Goal: Obtain resource: Download file/media

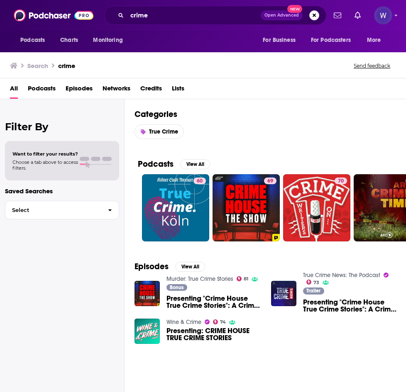
click at [44, 92] on span "Podcasts" at bounding box center [42, 90] width 28 height 17
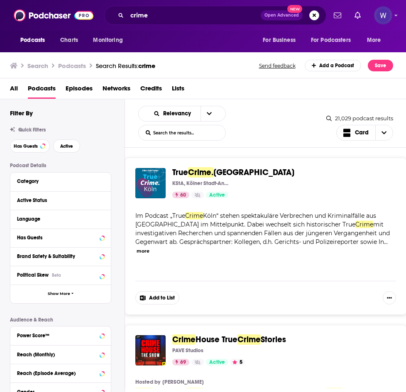
click at [80, 88] on span "Episodes" at bounding box center [79, 90] width 27 height 17
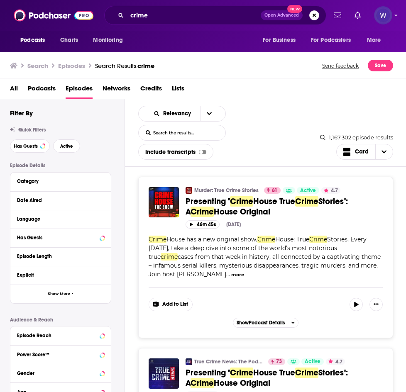
click at [51, 91] on span "Podcasts" at bounding box center [42, 90] width 28 height 17
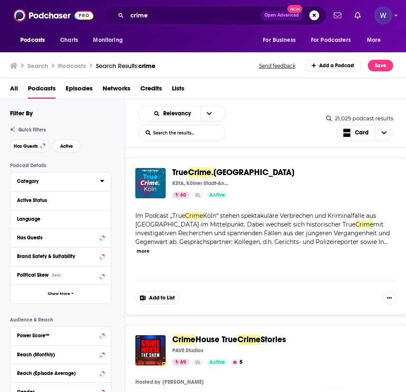
click at [82, 182] on div "Category" at bounding box center [56, 181] width 78 height 6
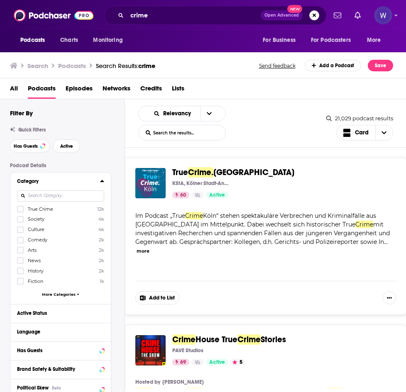
click at [82, 182] on div "Category" at bounding box center [56, 181] width 78 height 6
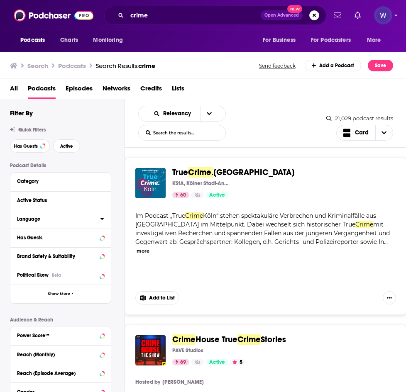
click at [68, 222] on button "Language" at bounding box center [58, 219] width 83 height 10
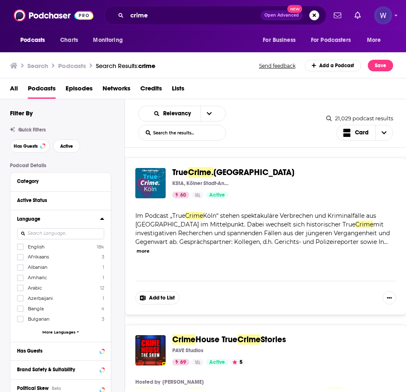
click at [54, 246] on label "English 18k" at bounding box center [60, 246] width 87 height 7
click at [20, 249] on input "multiSelectOption-en-0" at bounding box center [20, 249] width 0 height 0
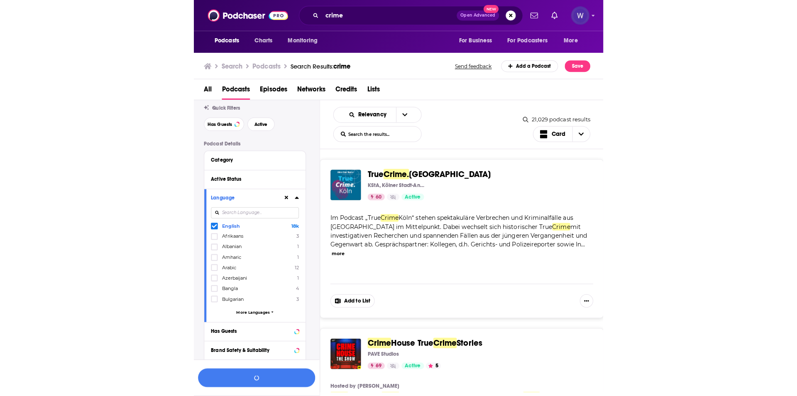
scroll to position [42, 0]
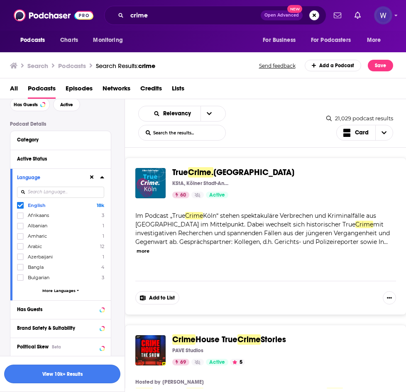
click at [86, 374] on button "View 10k+ Results" at bounding box center [62, 374] width 116 height 19
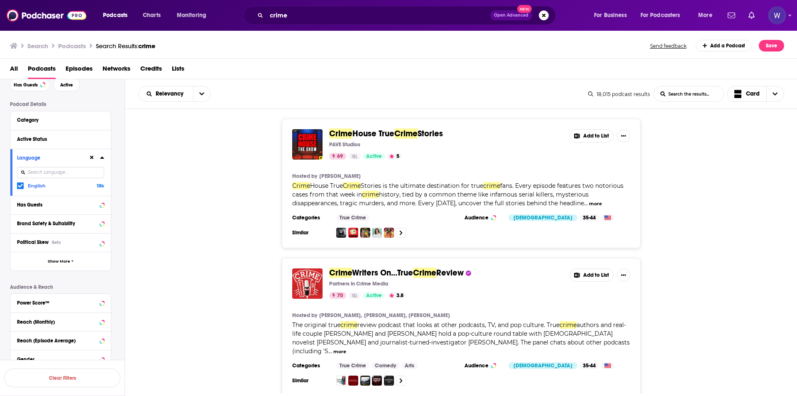
click at [406, 133] on button "Add to List" at bounding box center [591, 135] width 44 height 13
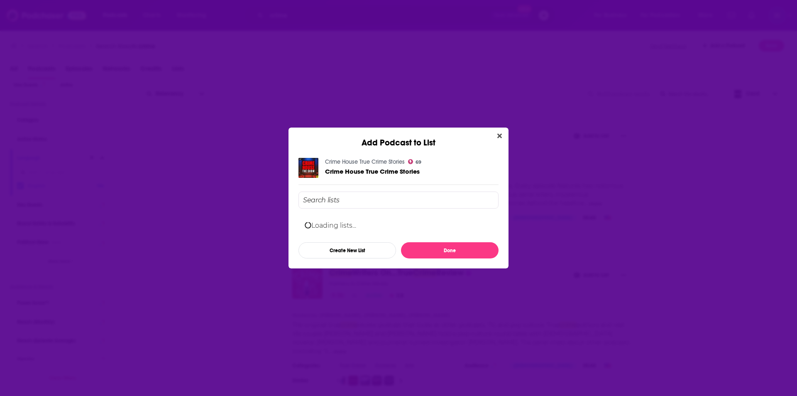
click at [336, 198] on input "Add Podcast To List" at bounding box center [398, 199] width 200 height 17
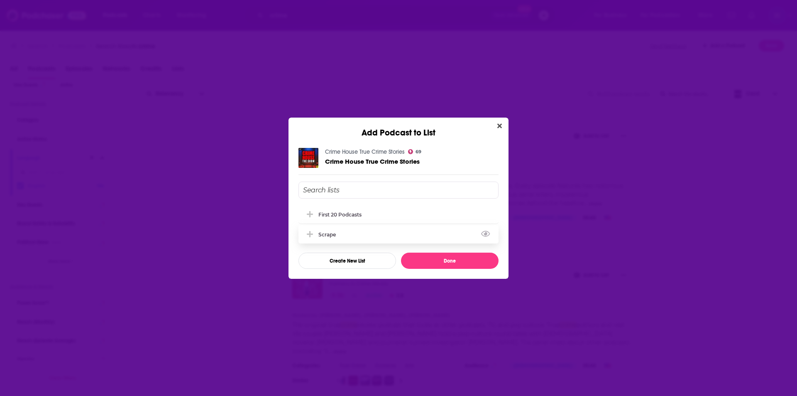
click at [373, 237] on div "Scrape" at bounding box center [398, 234] width 200 height 18
click at [406, 257] on button "Done" at bounding box center [450, 260] width 98 height 16
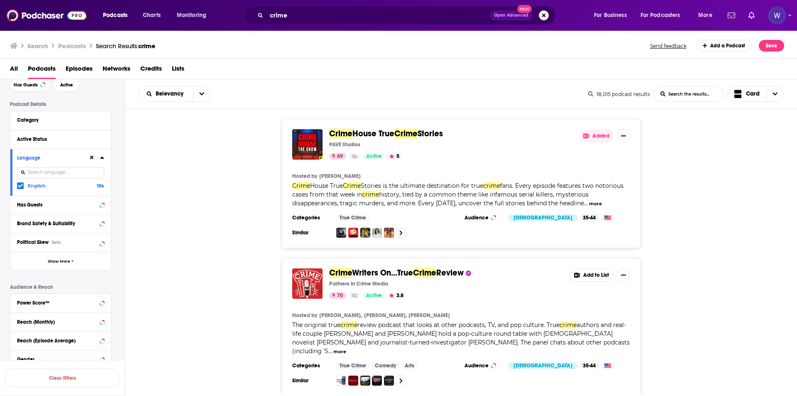
click at [406, 277] on button "Add to List" at bounding box center [591, 274] width 44 height 13
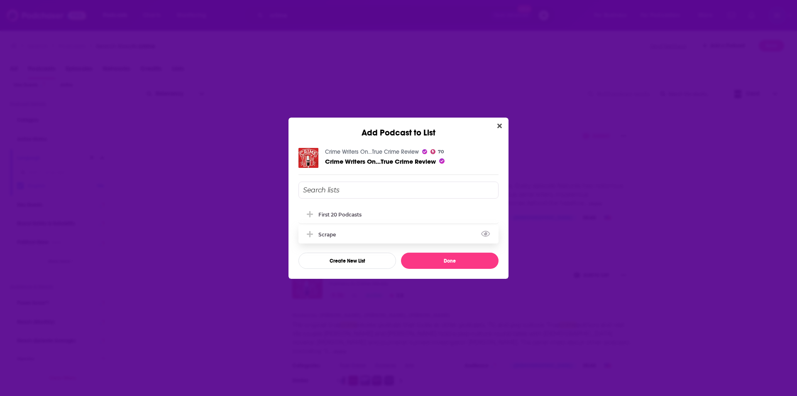
click at [338, 232] on div "Scrape" at bounding box center [329, 234] width 22 height 6
click at [406, 259] on button "Done" at bounding box center [450, 260] width 98 height 16
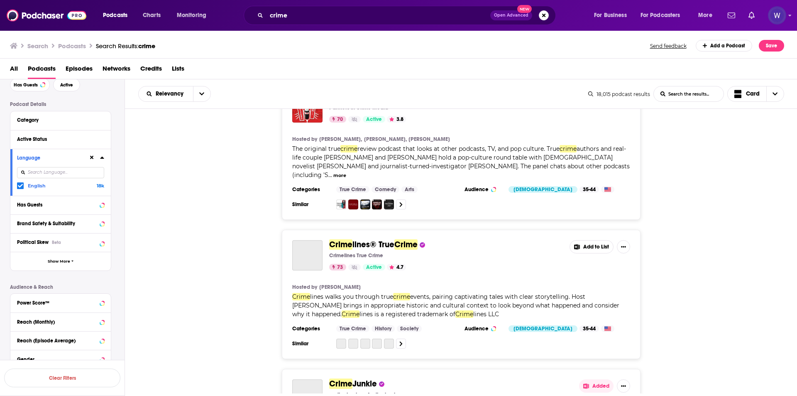
scroll to position [208, 0]
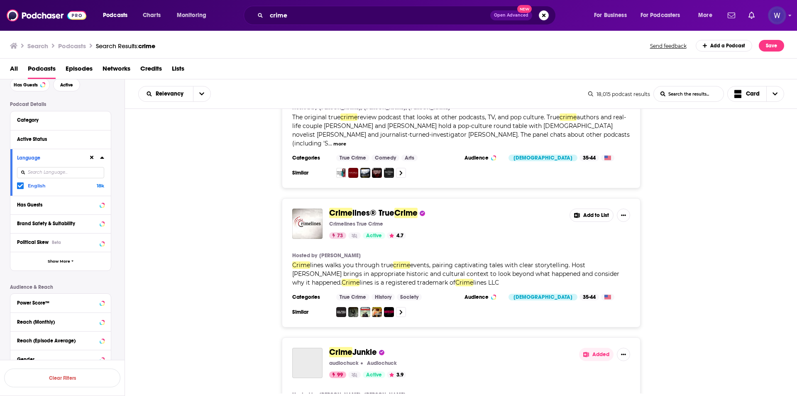
click at [406, 208] on button "Add to List" at bounding box center [591, 214] width 44 height 13
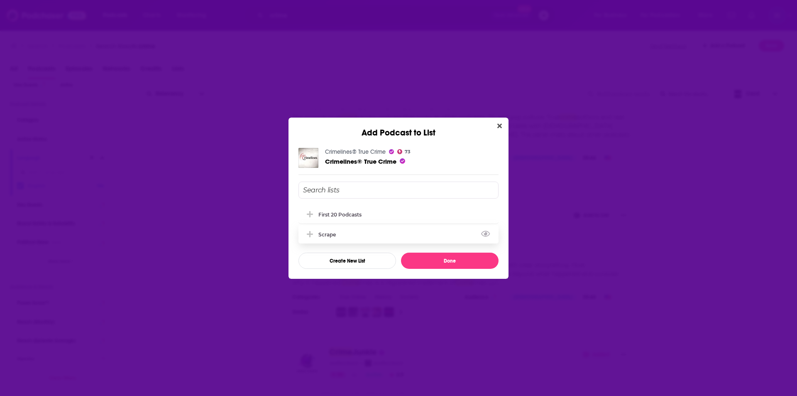
click at [406, 232] on div "Scrape" at bounding box center [398, 234] width 200 height 18
click at [406, 259] on button "Done" at bounding box center [450, 260] width 98 height 16
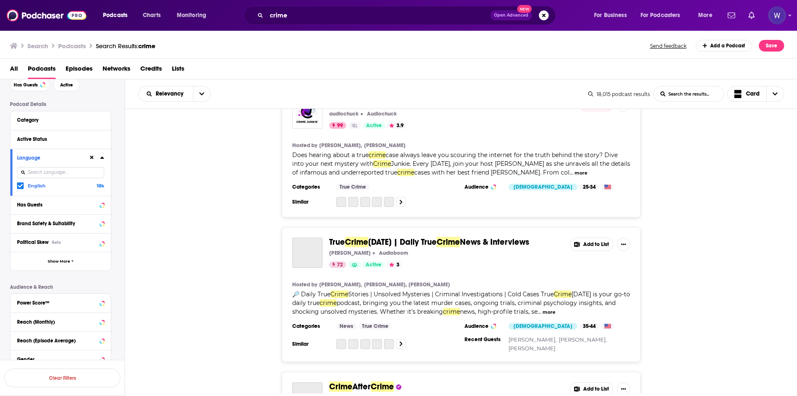
scroll to position [374, 0]
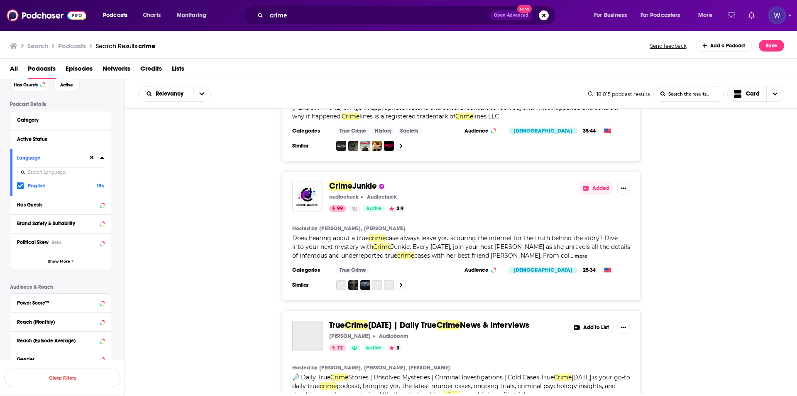
click at [406, 181] on button "Added" at bounding box center [596, 187] width 34 height 13
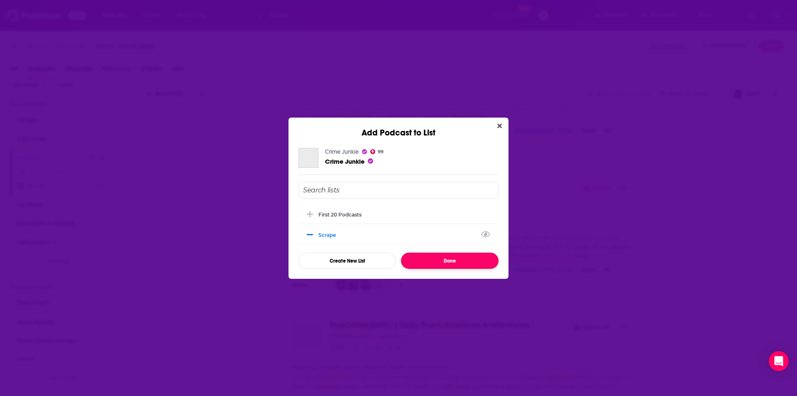
click at [406, 257] on button "Done" at bounding box center [450, 260] width 98 height 16
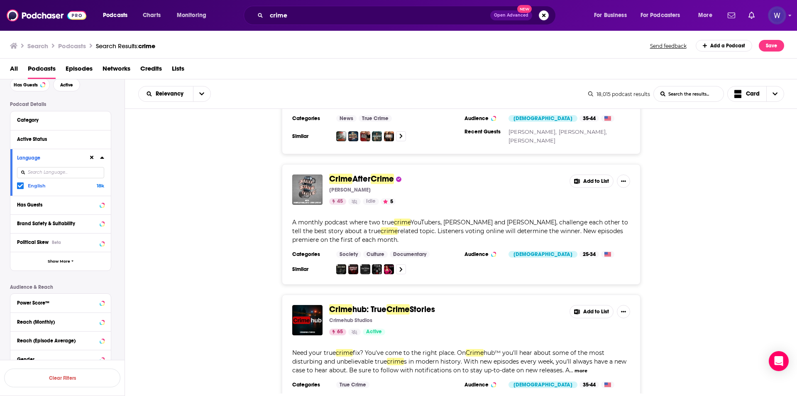
scroll to position [540, 0]
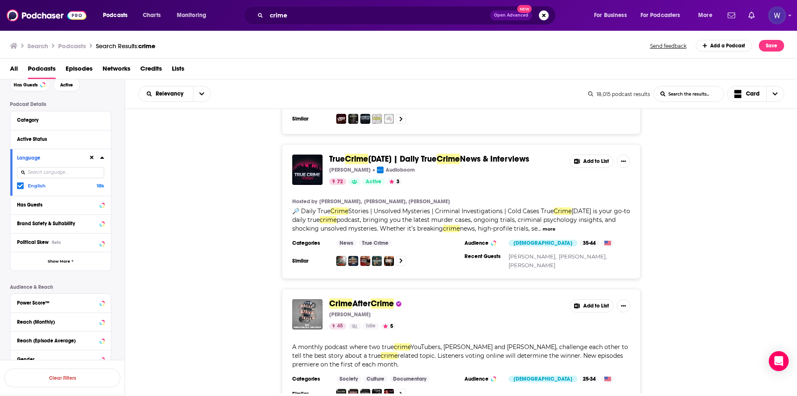
click at [406, 159] on icon at bounding box center [577, 161] width 6 height 5
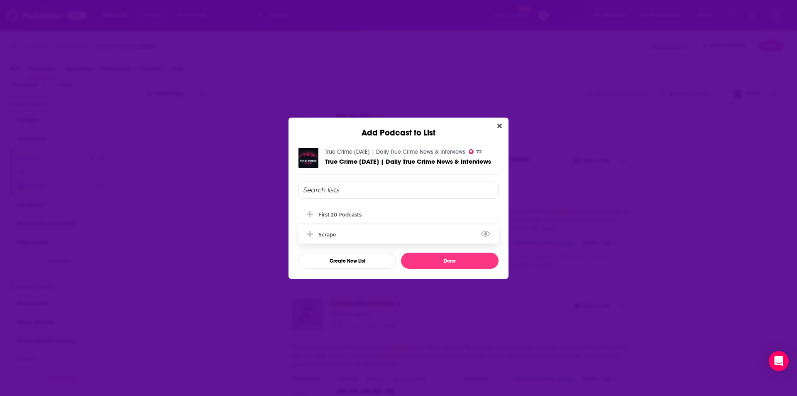
click at [406, 239] on div "Scrape" at bounding box center [398, 234] width 200 height 18
click at [406, 258] on button "Done" at bounding box center [450, 260] width 98 height 16
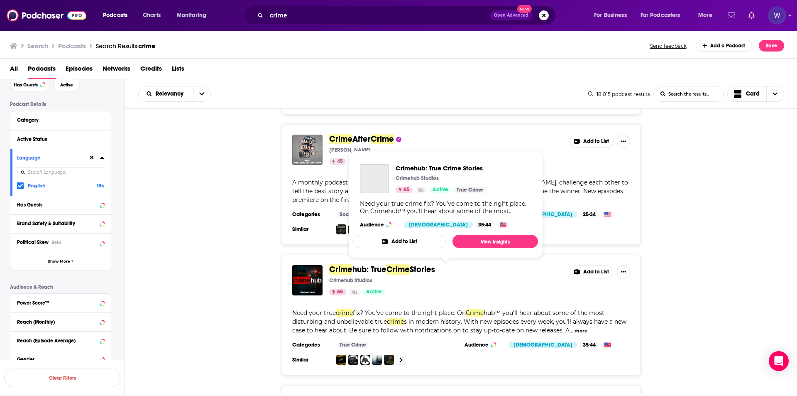
scroll to position [664, 0]
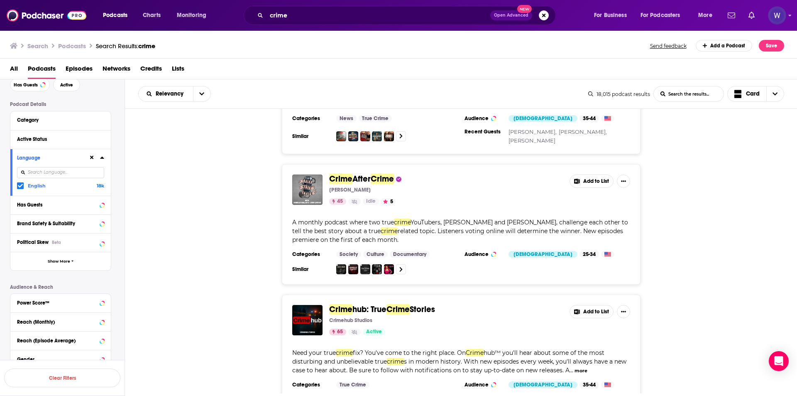
click at [406, 174] on button "Add to List" at bounding box center [591, 180] width 44 height 13
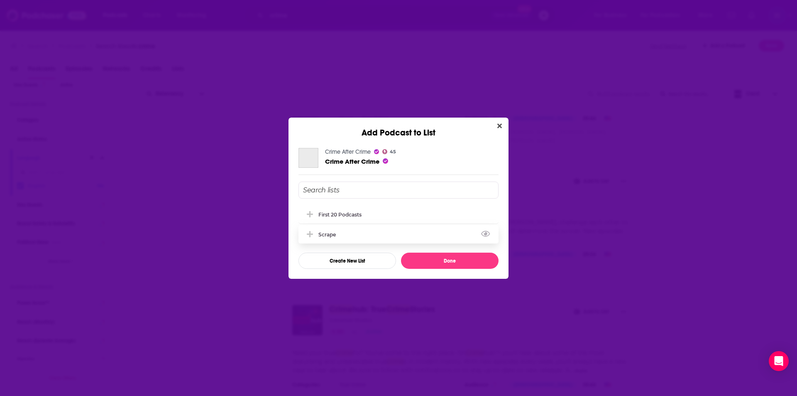
click at [406, 235] on div "Scrape" at bounding box center [398, 234] width 200 height 18
click at [406, 258] on button "Done" at bounding box center [450, 260] width 98 height 16
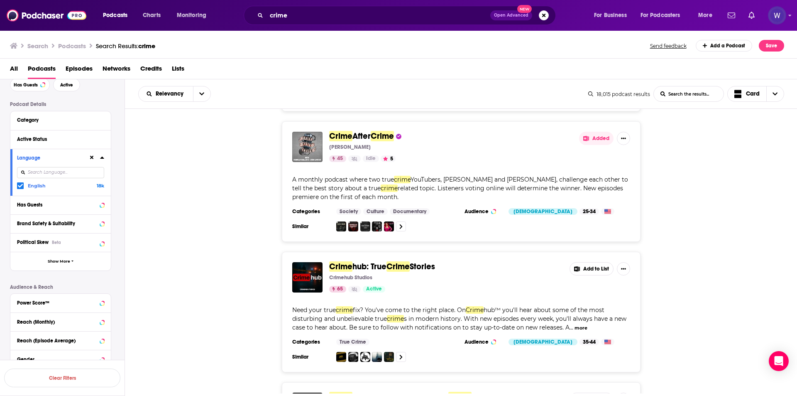
scroll to position [789, 0]
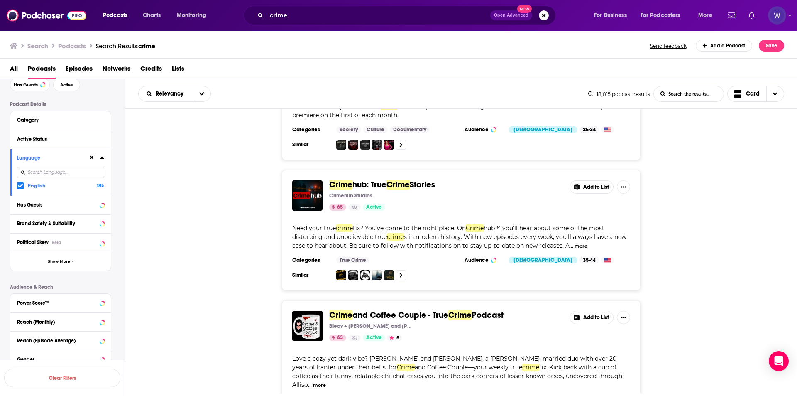
click at [406, 180] on button "Add to List" at bounding box center [591, 186] width 44 height 13
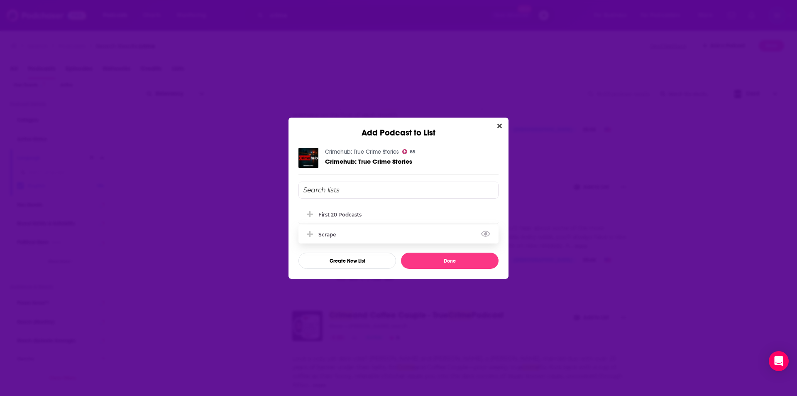
click at [406, 237] on div "Scrape" at bounding box center [398, 234] width 200 height 18
click at [406, 263] on button "Done" at bounding box center [450, 260] width 98 height 16
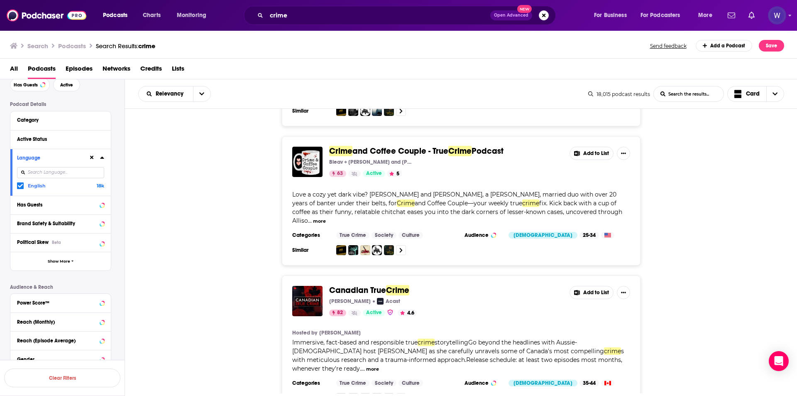
scroll to position [955, 0]
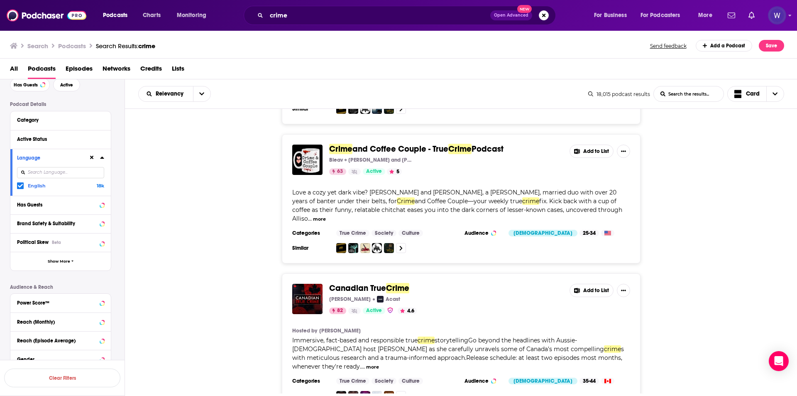
click at [406, 144] on button "Add to List" at bounding box center [591, 150] width 44 height 13
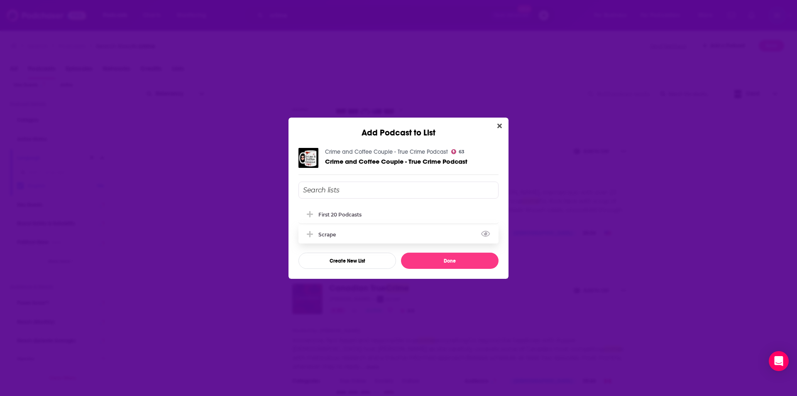
click at [406, 227] on div "Scrape" at bounding box center [398, 234] width 200 height 18
click at [406, 254] on button "Done" at bounding box center [450, 260] width 98 height 16
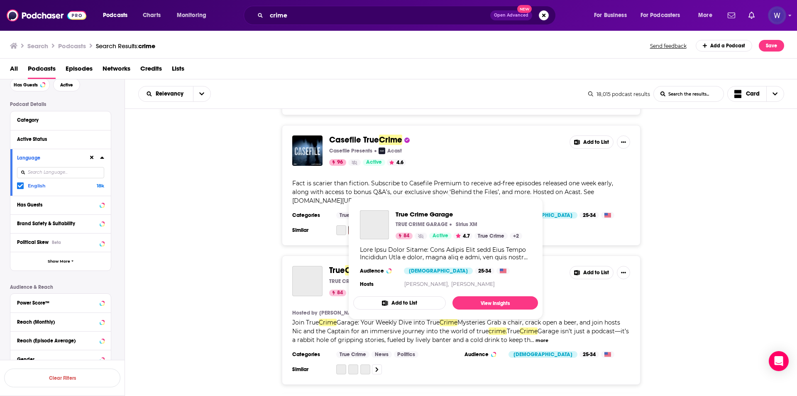
scroll to position [1162, 0]
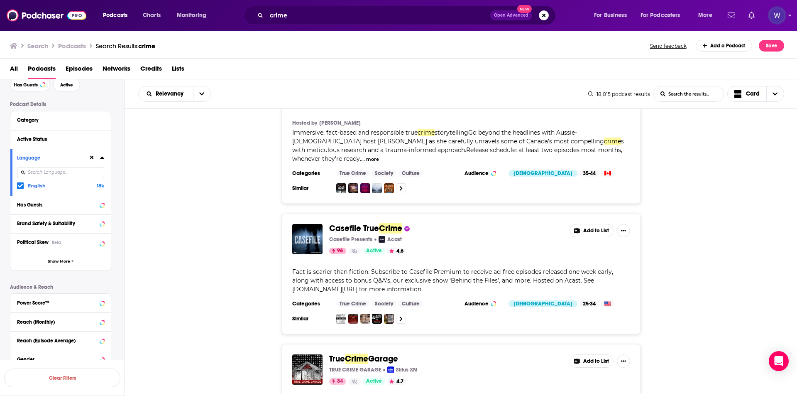
click at [406, 213] on div "Casefile True Crime Casefile Presents Acast 96 Active 4.6 Add to List Fact is s…" at bounding box center [461, 273] width 672 height 120
click at [406, 224] on button "Add to List" at bounding box center [591, 230] width 44 height 13
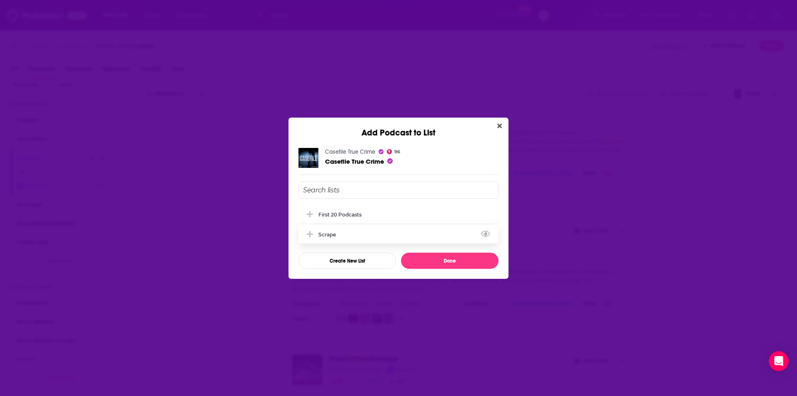
click at [406, 227] on div "Scrape" at bounding box center [398, 234] width 200 height 18
click at [406, 249] on div "First 20 Podcasts Scrape Create New List Done" at bounding box center [398, 224] width 200 height 87
click at [406, 252] on div "First 20 Podcasts Scrape Create New List Done" at bounding box center [398, 224] width 200 height 87
click at [406, 255] on button "Done" at bounding box center [450, 260] width 98 height 16
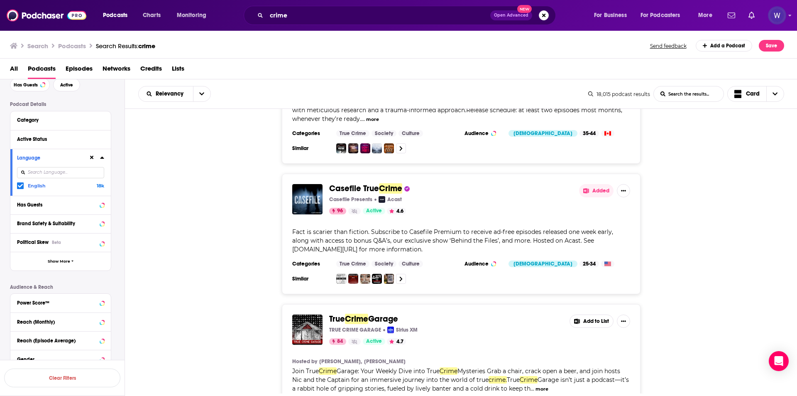
scroll to position [1245, 0]
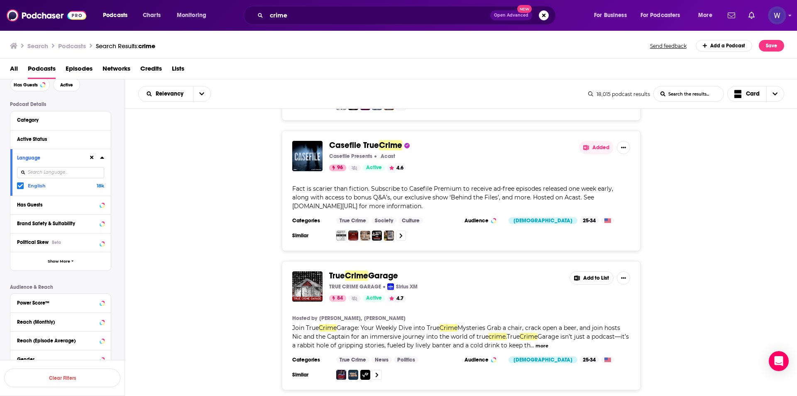
click at [406, 271] on div "True Crime Garage TRUE CRIME GARAGE Sirius XM 84 Active 4.7 Add to List Hosted …" at bounding box center [461, 325] width 672 height 129
click at [406, 271] on button "Add to List" at bounding box center [591, 277] width 44 height 13
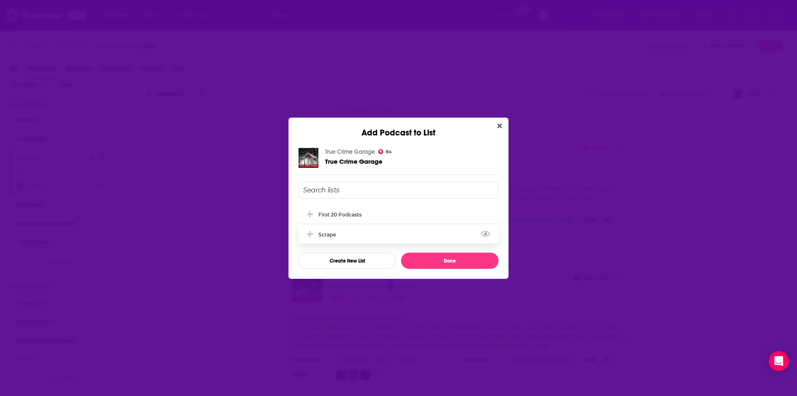
click at [381, 242] on div "Scrape" at bounding box center [398, 234] width 200 height 18
click at [406, 258] on button "Done" at bounding box center [450, 260] width 98 height 16
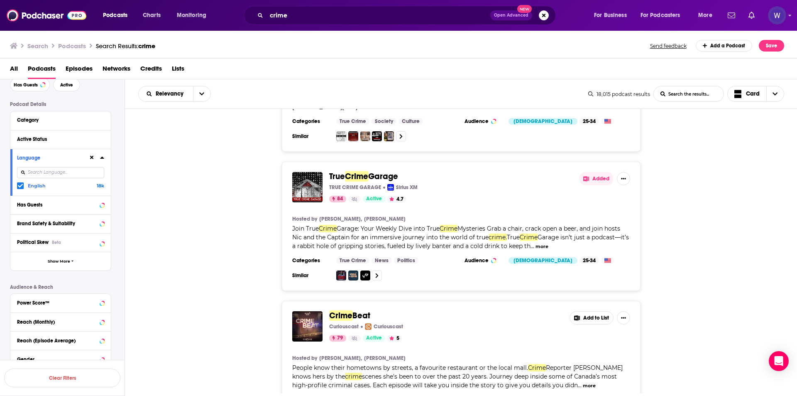
scroll to position [1411, 0]
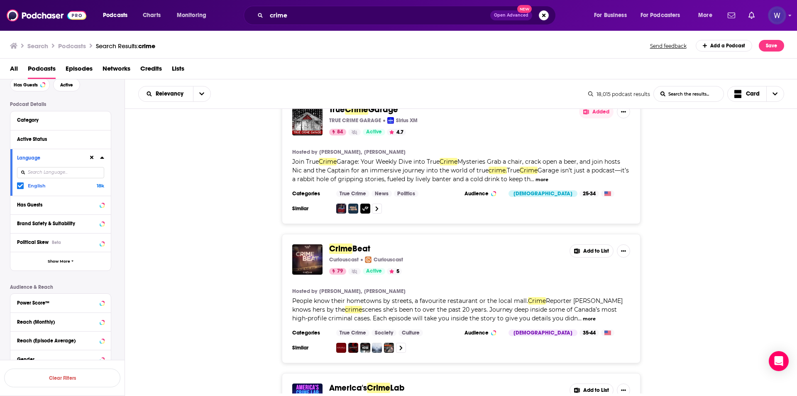
click at [406, 244] on button "Add to List" at bounding box center [591, 250] width 44 height 13
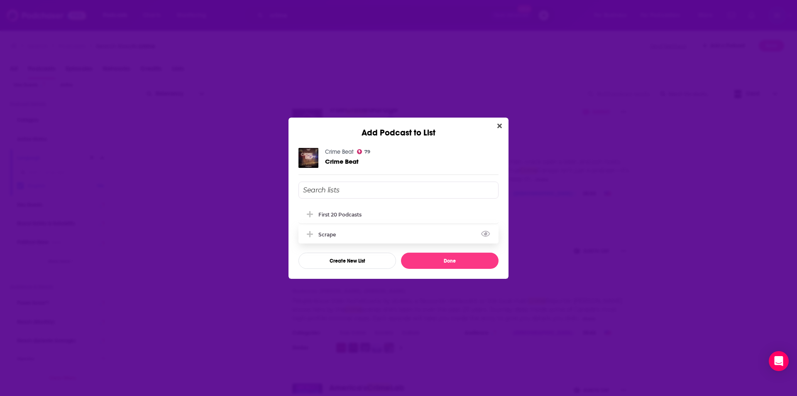
click at [349, 227] on div "Scrape" at bounding box center [398, 234] width 200 height 18
click at [406, 263] on button "Done" at bounding box center [450, 260] width 98 height 16
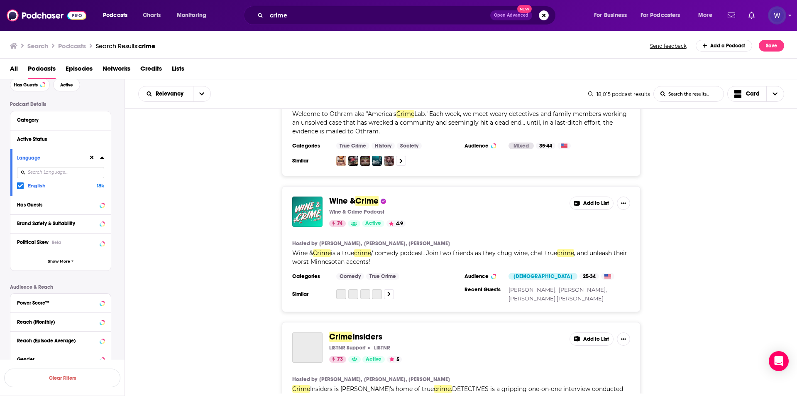
scroll to position [1743, 0]
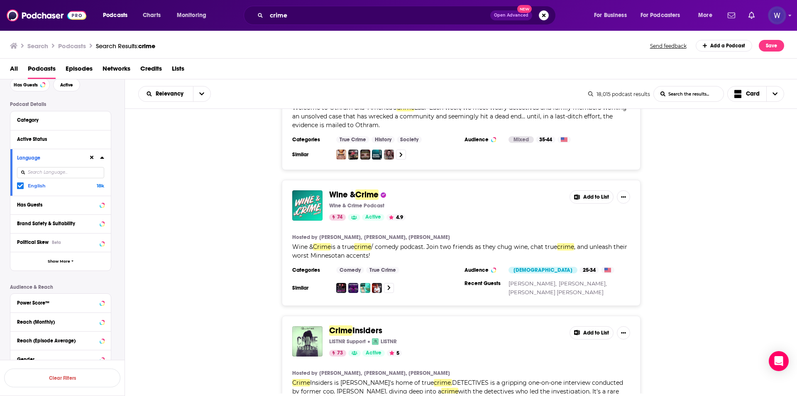
click at [406, 190] on button "Add to List" at bounding box center [591, 196] width 44 height 13
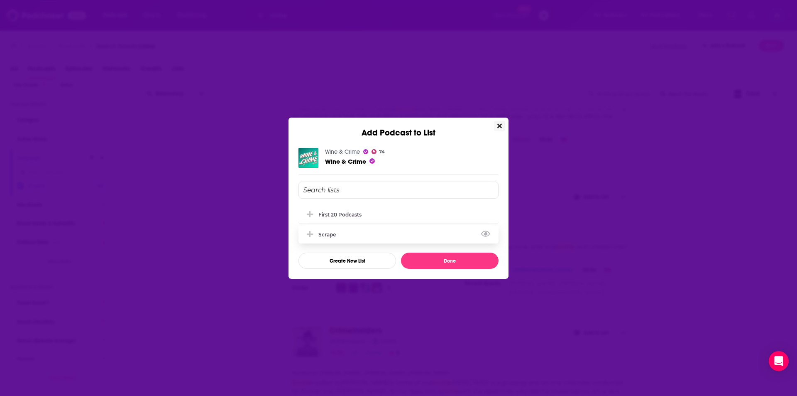
click at [343, 229] on div "Scrape" at bounding box center [398, 234] width 200 height 18
click at [406, 261] on button "Done" at bounding box center [450, 260] width 98 height 16
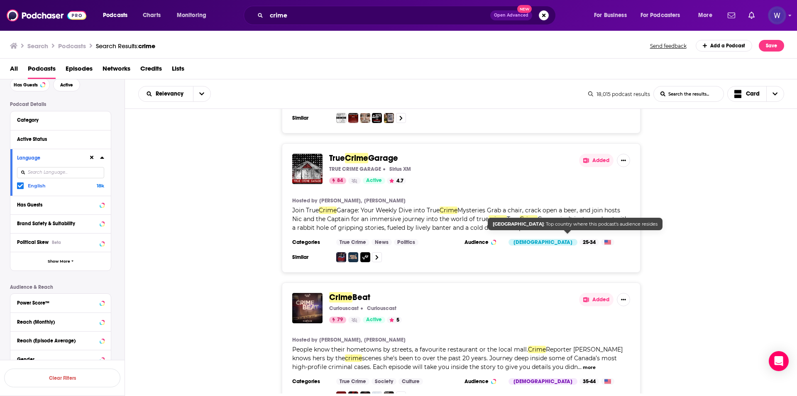
scroll to position [1204, 0]
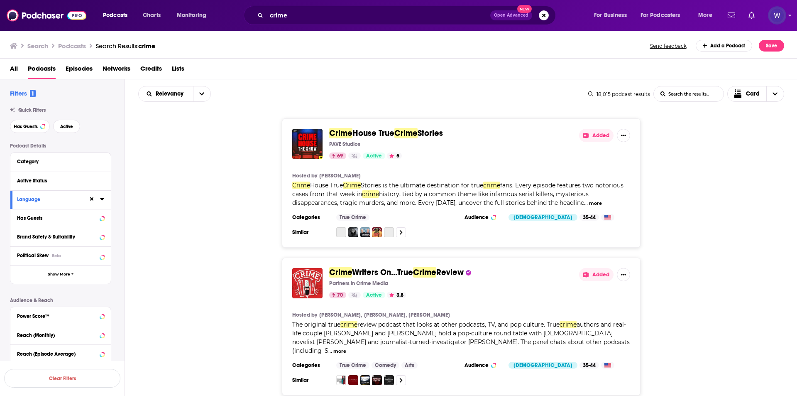
click at [10, 40] on div "Search Podcasts Search Results: crime Send feedback Add a Podcast Save" at bounding box center [398, 44] width 797 height 29
click at [12, 42] on link at bounding box center [13, 46] width 7 height 8
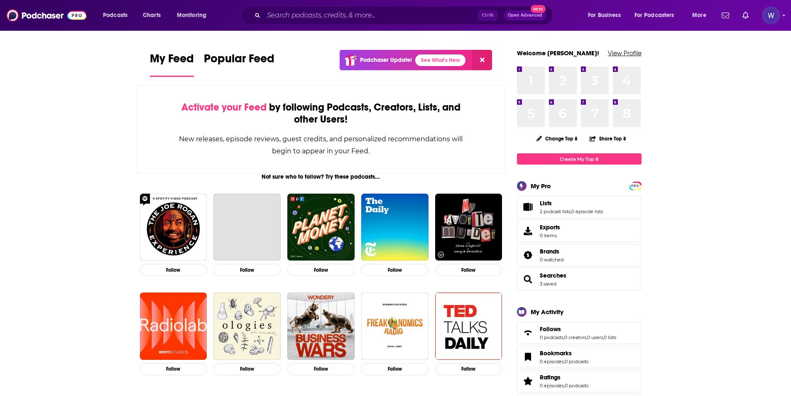
click at [618, 53] on link "View Profile" at bounding box center [625, 53] width 34 height 8
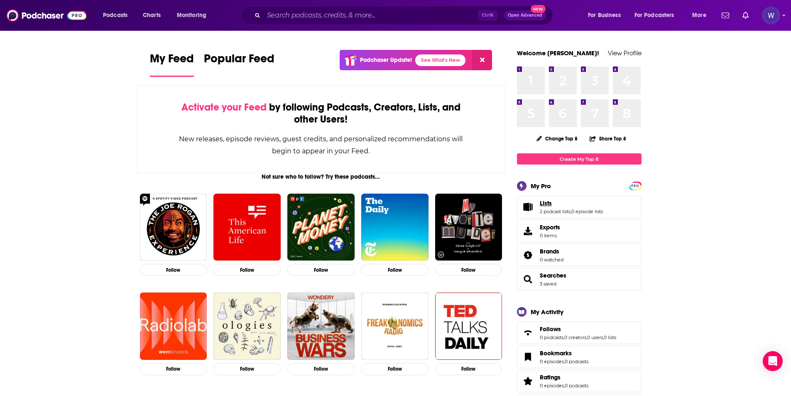
click at [572, 202] on link "Lists" at bounding box center [571, 202] width 63 height 7
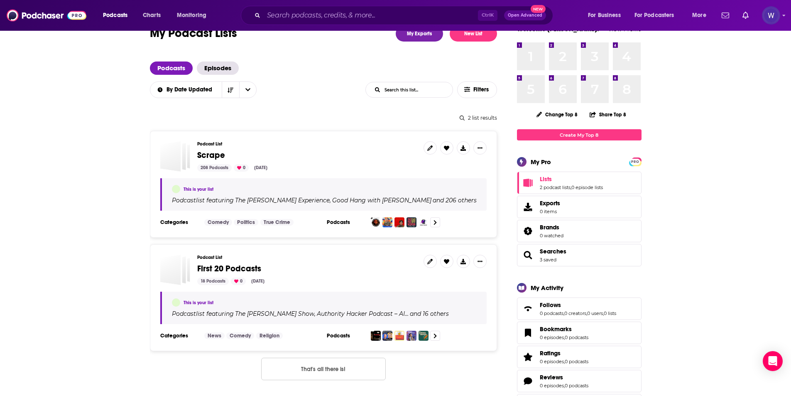
scroll to position [83, 0]
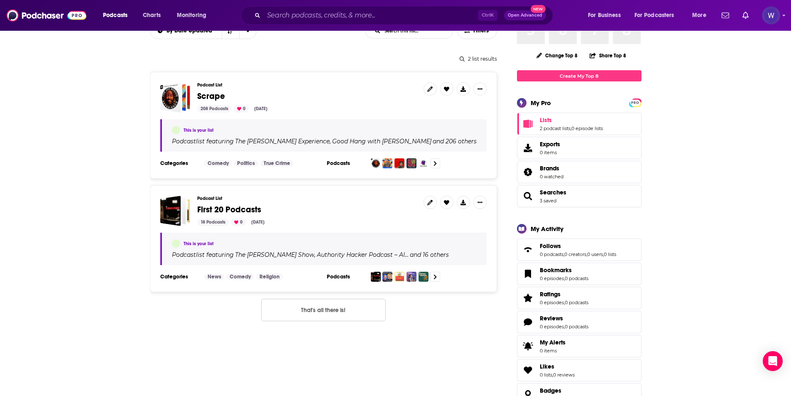
click at [354, 86] on h3 "Podcast List" at bounding box center [307, 84] width 220 height 5
click at [361, 102] on div "Podcast List Scrape 208 Podcasts 0 [DATE]" at bounding box center [307, 97] width 220 height 30
click at [208, 85] on h3 "Podcast List" at bounding box center [307, 84] width 220 height 5
click at [464, 92] on button at bounding box center [463, 88] width 13 height 13
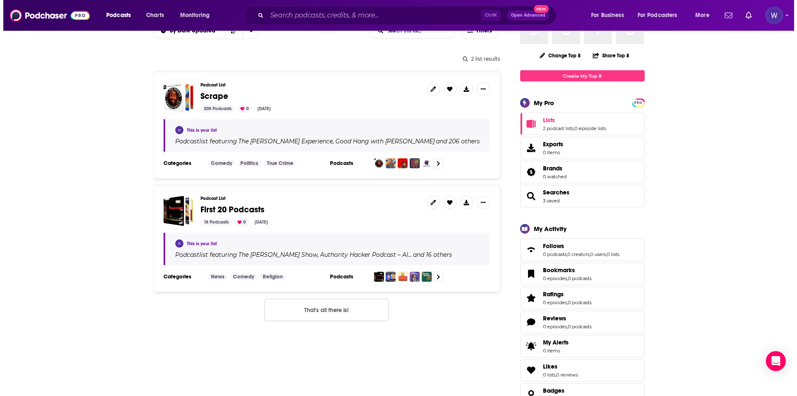
scroll to position [0, 0]
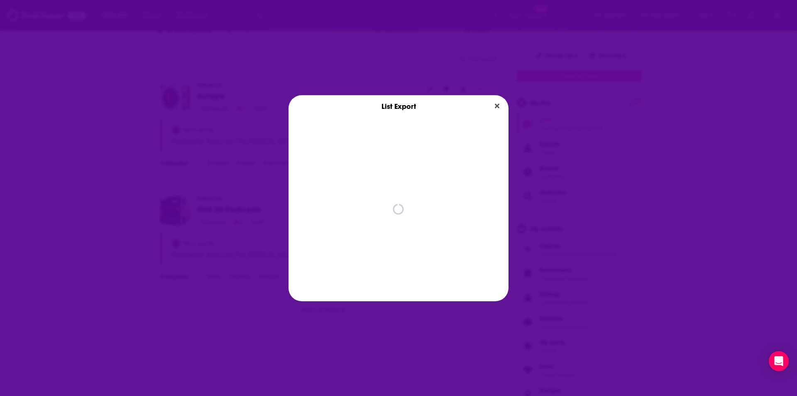
click at [463, 88] on div "List Export spinner" at bounding box center [398, 198] width 797 height 396
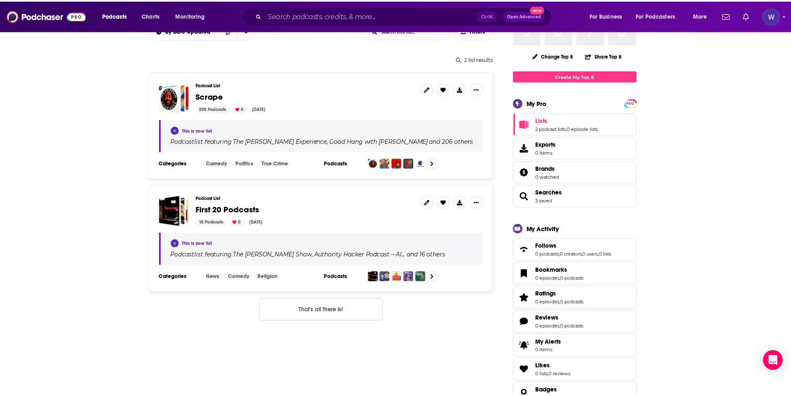
scroll to position [83, 0]
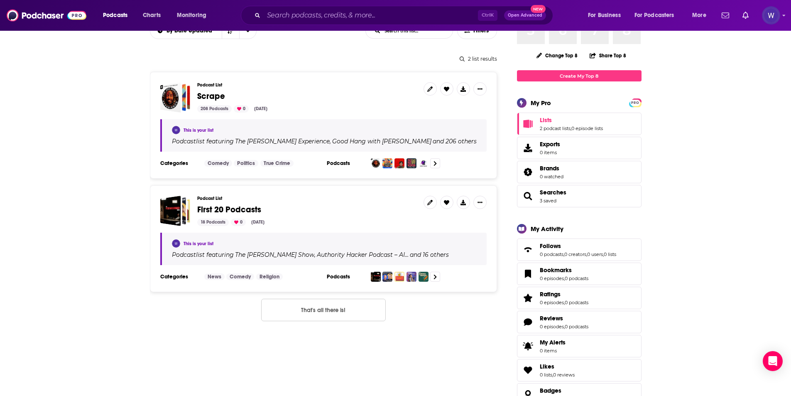
click at [463, 88] on icon at bounding box center [462, 88] width 5 height 5
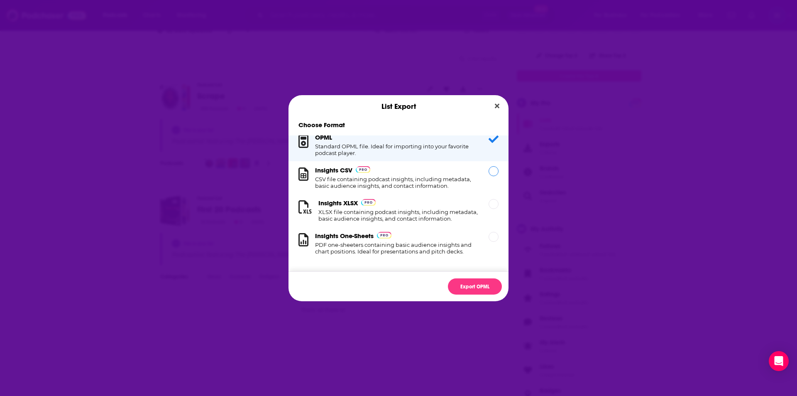
scroll to position [14, 0]
click at [437, 182] on h1 "CSV file containing podcast insights, including metadata, basic audience insigh…" at bounding box center [397, 182] width 164 height 13
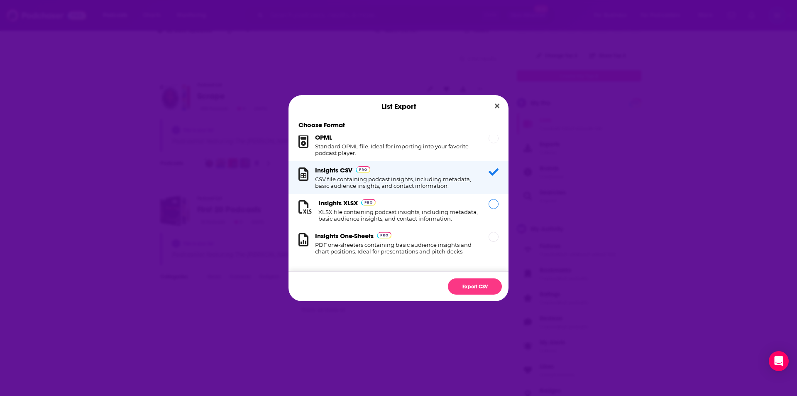
click at [418, 209] on h1 "XLSX file containing podcast insights, including metadata, basic audience insig…" at bounding box center [398, 214] width 160 height 13
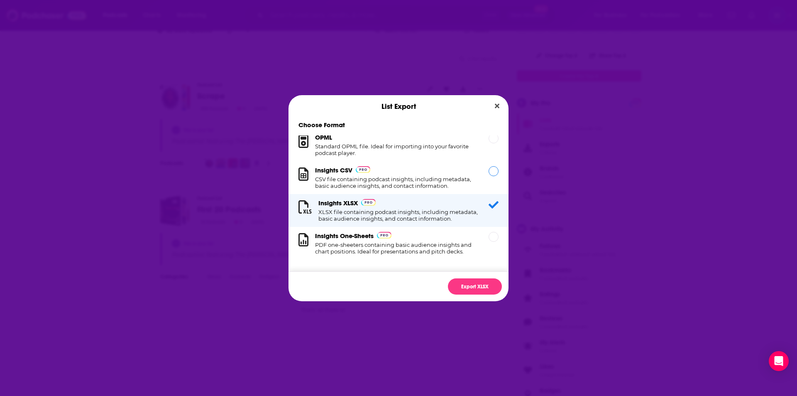
click at [384, 180] on h1 "CSV file containing podcast insights, including metadata, basic audience insigh…" at bounding box center [397, 182] width 164 height 13
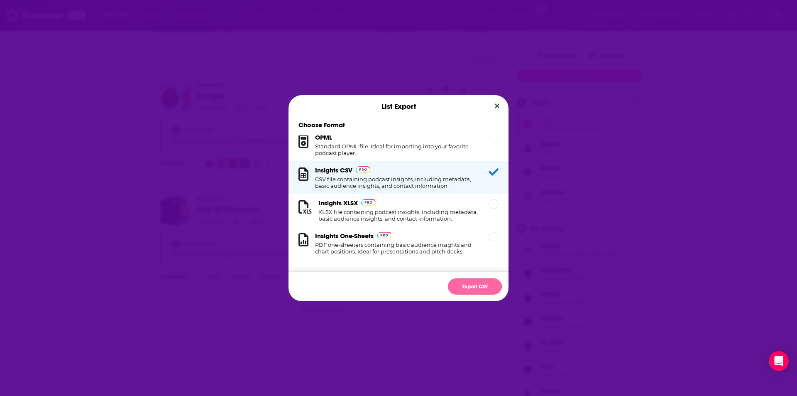
click at [482, 289] on button "Export CSV" at bounding box center [475, 286] width 54 height 16
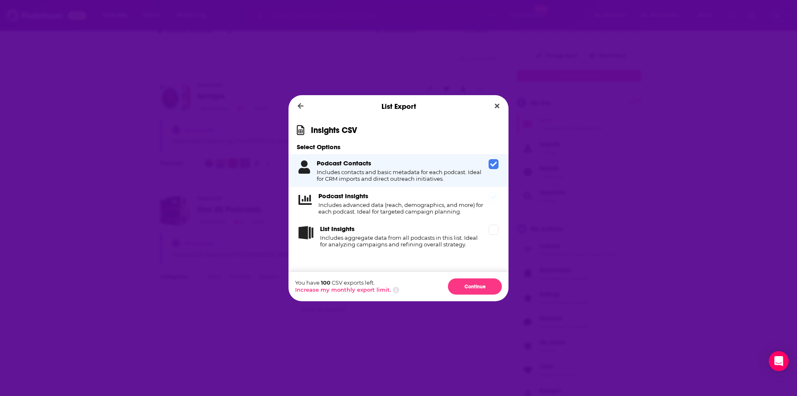
click at [473, 193] on div "Podcast Insights Includes advanced data (reach, demographics, and more) for eac…" at bounding box center [401, 203] width 167 height 23
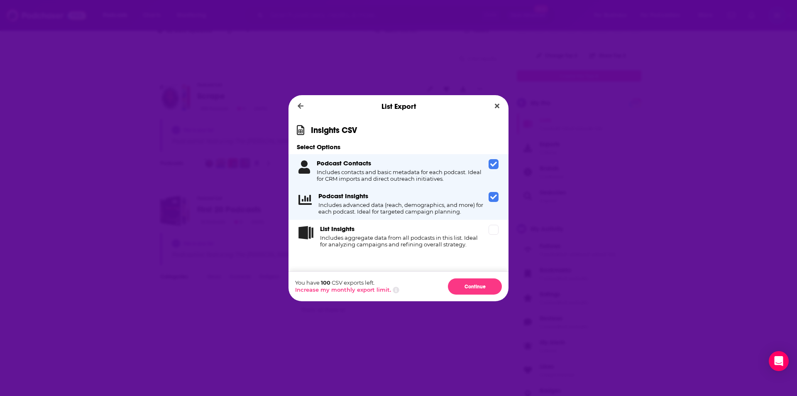
click at [484, 197] on div "Podcast Insights Includes advanced data (reach, demographics, and more) for eac…" at bounding box center [401, 203] width 167 height 23
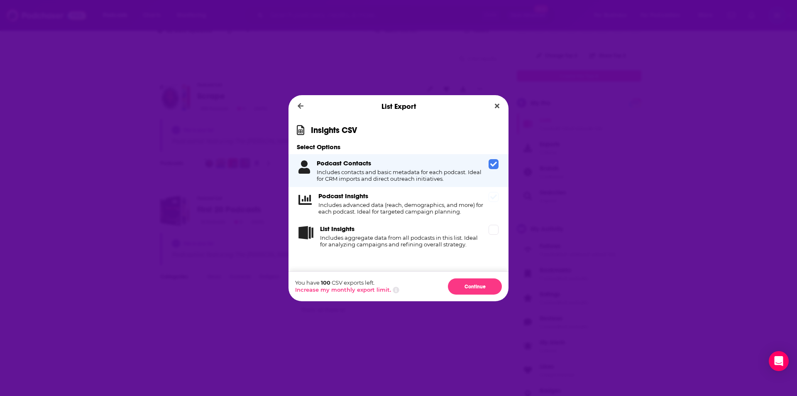
click at [486, 199] on div "Podcast Insights Includes advanced data (reach, demographics, and more) for eac…" at bounding box center [398, 203] width 220 height 33
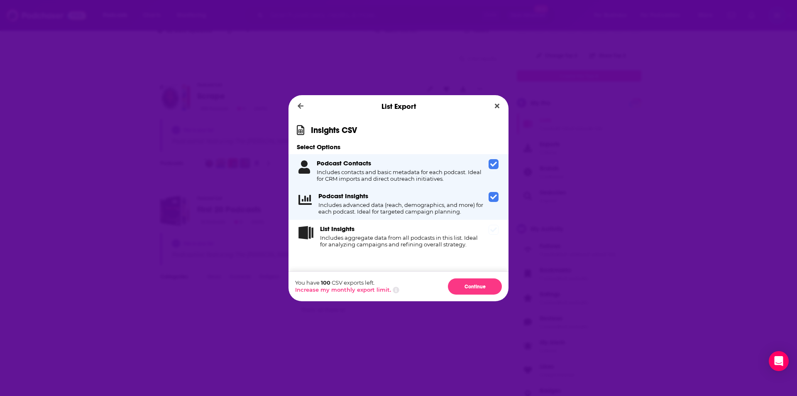
click at [489, 230] on span "Dialog" at bounding box center [494, 230] width 10 height 10
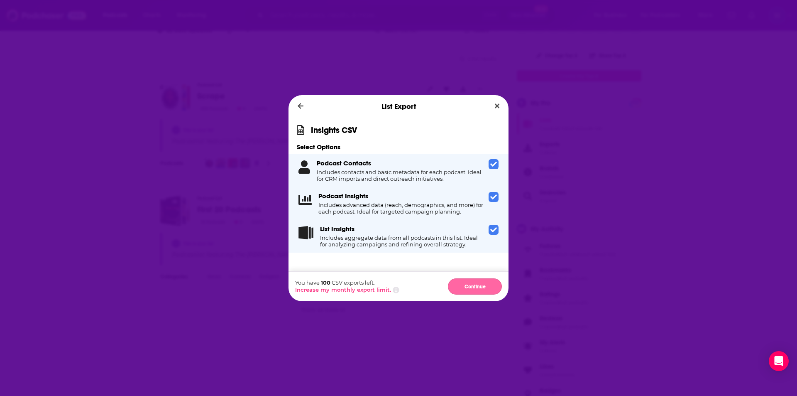
click at [462, 285] on button "Continue" at bounding box center [475, 286] width 54 height 16
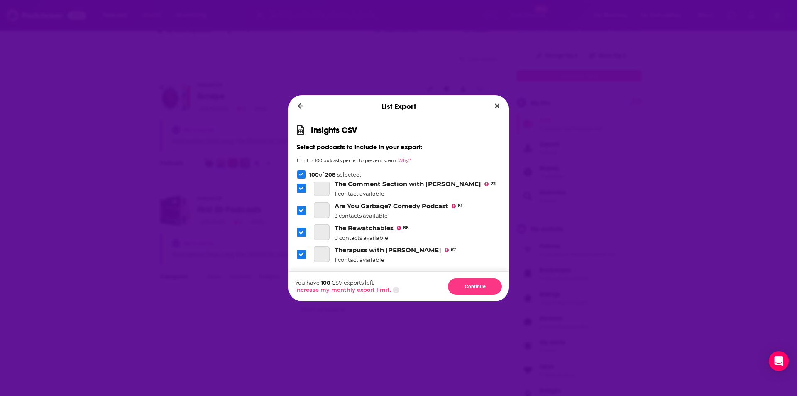
scroll to position [2200, 0]
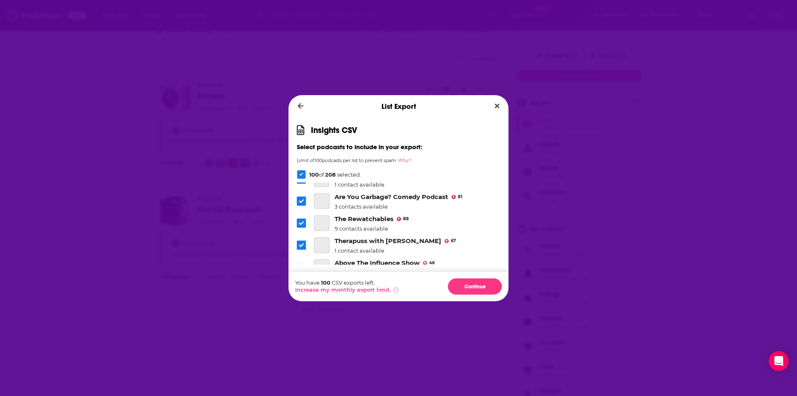
click at [611, 87] on div "List Export Insights CSV Select podcasts to include in your export: Limit of 10…" at bounding box center [398, 198] width 797 height 396
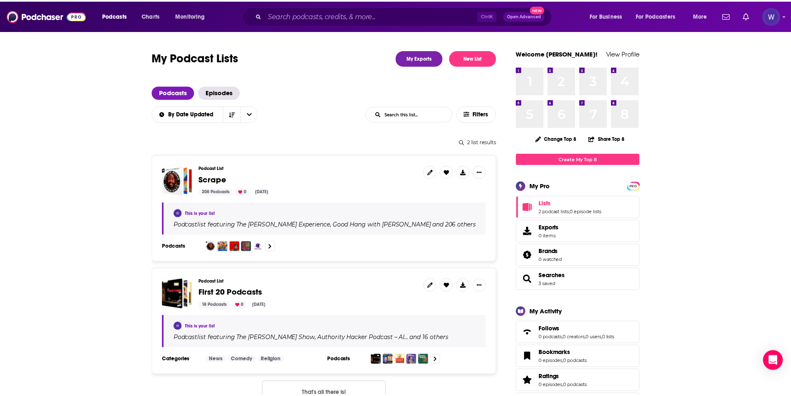
scroll to position [83, 0]
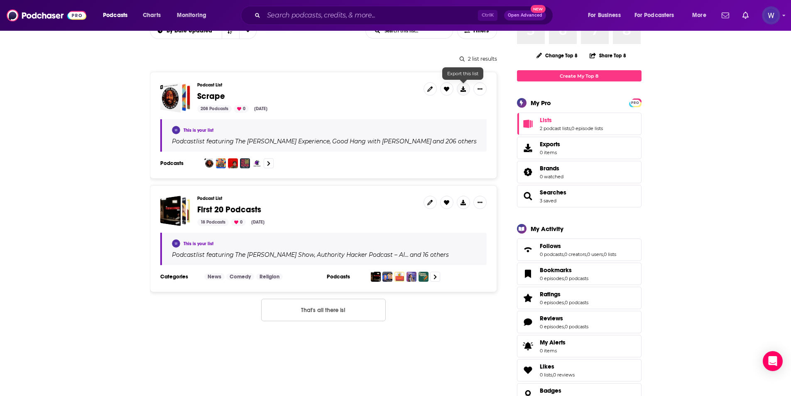
click at [463, 88] on icon at bounding box center [462, 88] width 5 height 5
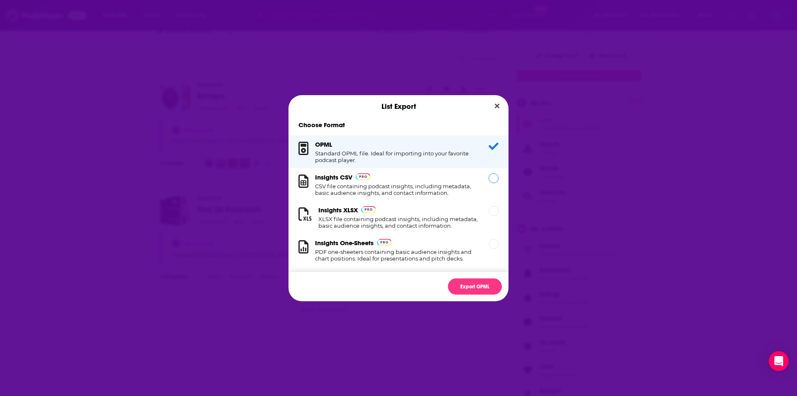
click at [467, 184] on h1 "CSV file containing podcast insights, including metadata, basic audience insigh…" at bounding box center [397, 189] width 164 height 13
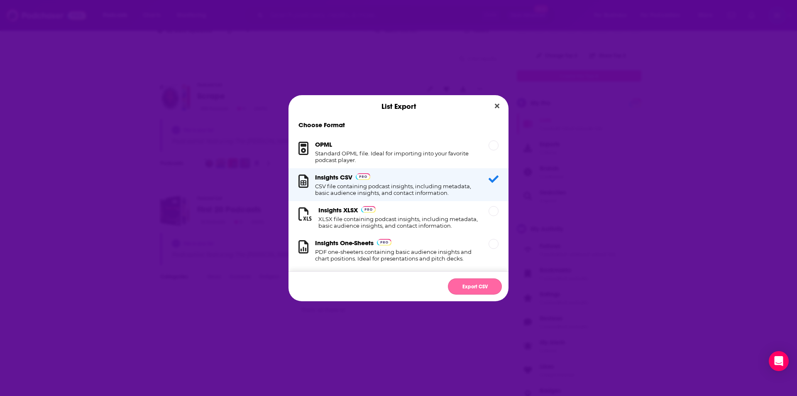
click at [478, 283] on button "Export CSV" at bounding box center [475, 286] width 54 height 16
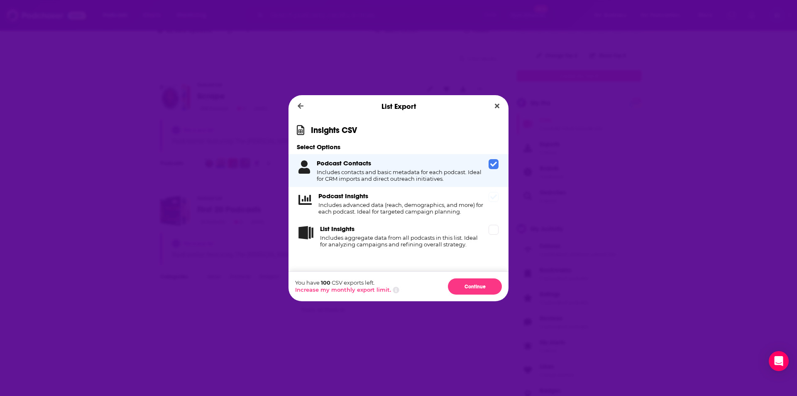
click at [478, 196] on div "Podcast Insights Includes advanced data (reach, demographics, and more) for eac…" at bounding box center [401, 203] width 167 height 23
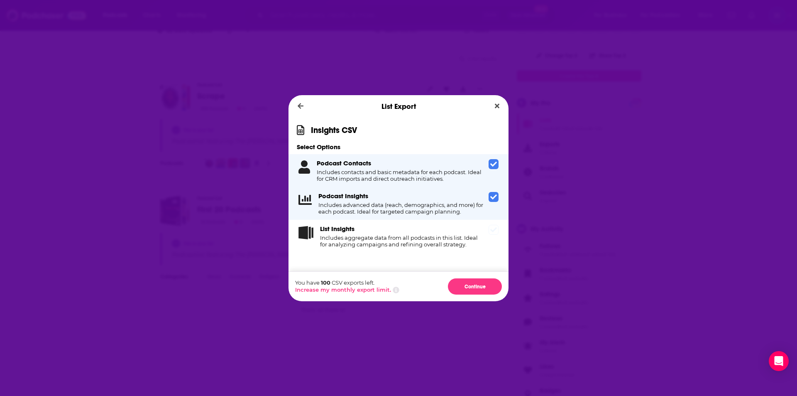
click at [487, 241] on div "List Insights Includes aggregate data from all podcasts in this list. Ideal for…" at bounding box center [398, 236] width 220 height 33
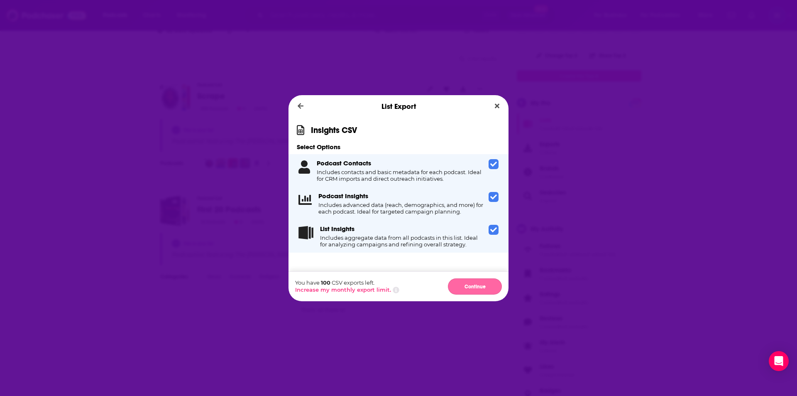
click at [491, 279] on button "Continue" at bounding box center [475, 286] width 54 height 16
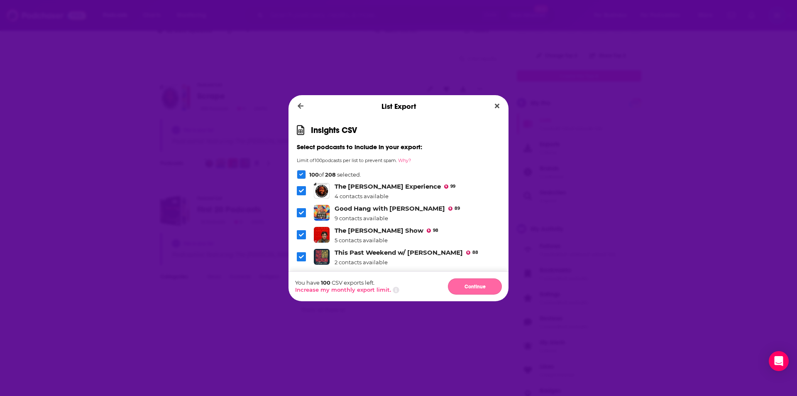
click at [483, 283] on button "Continue" at bounding box center [475, 286] width 54 height 16
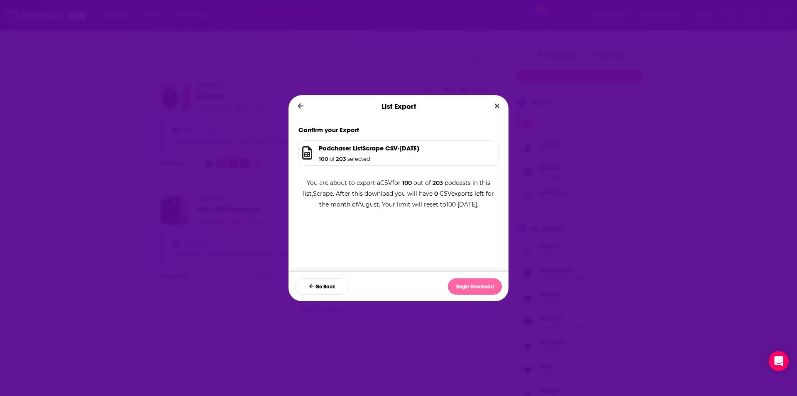
click at [472, 288] on button "Begin Download" at bounding box center [475, 286] width 54 height 16
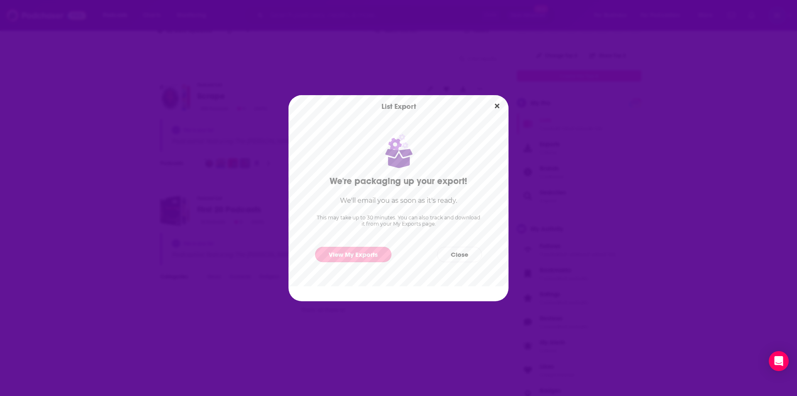
click at [352, 255] on link "View My Exports" at bounding box center [353, 254] width 76 height 15
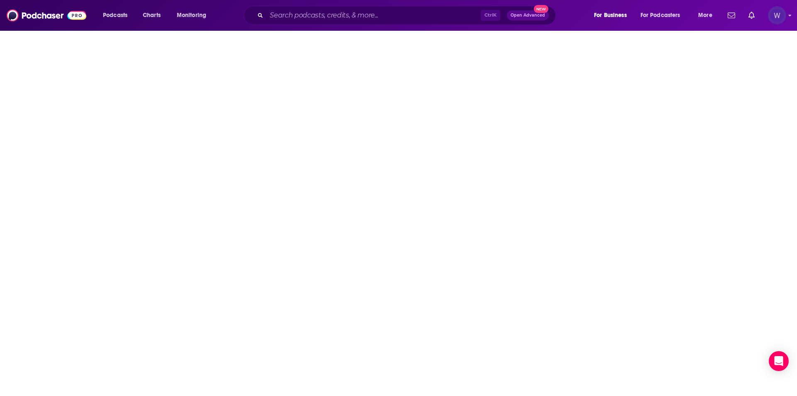
click at [780, 18] on img "Logged in as realitymarble" at bounding box center [777, 15] width 18 height 18
click at [748, 137] on span "Account Settings" at bounding box center [737, 138] width 44 height 6
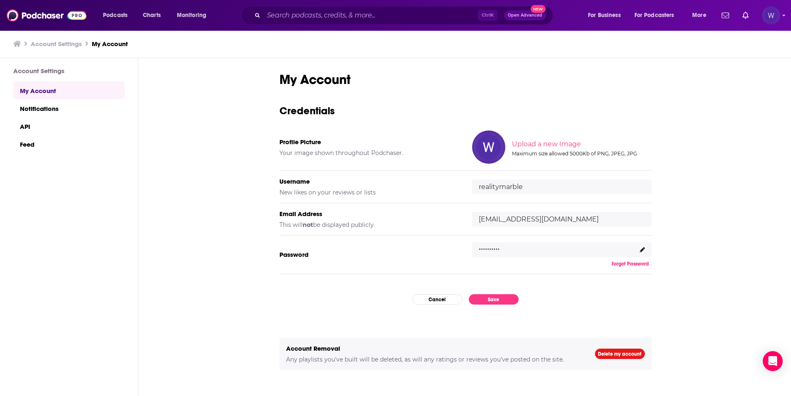
click at [776, 13] on img "Logged in as realitymarble" at bounding box center [771, 15] width 18 height 18
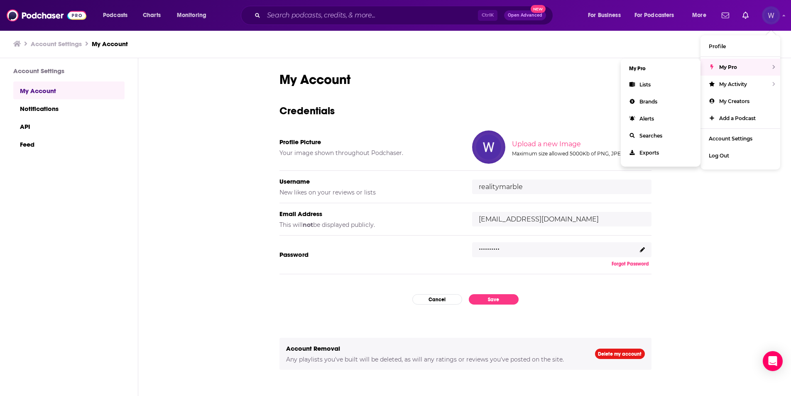
click at [731, 68] on span "My Pro" at bounding box center [728, 67] width 18 height 6
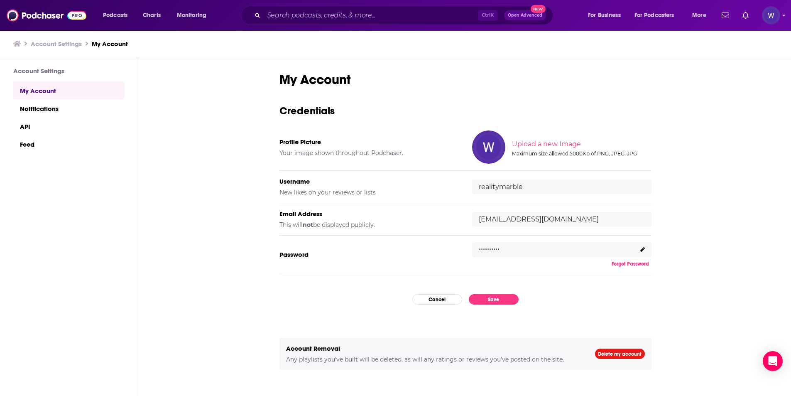
click at [780, 20] on div "Podcasts Charts Monitoring Ctrl K Open Advanced New For Business For Podcasters…" at bounding box center [395, 15] width 791 height 31
click at [781, 17] on div "Podcasts Charts Monitoring Ctrl K Open Advanced New For Business For Podcasters…" at bounding box center [395, 15] width 791 height 31
click at [784, 15] on icon "Show profile menu" at bounding box center [783, 15] width 3 height 5
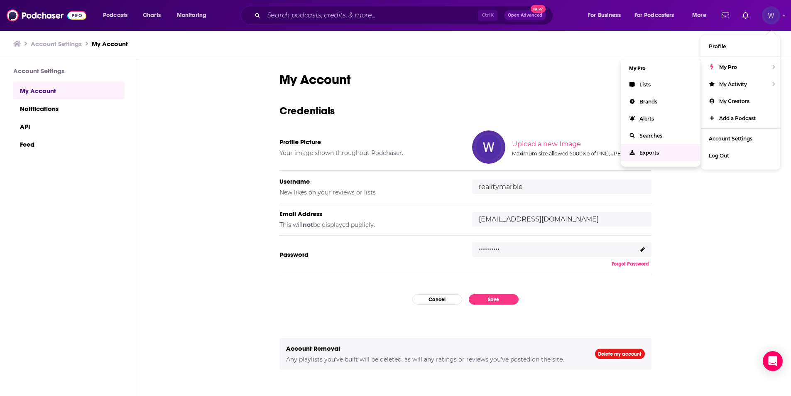
click at [651, 154] on span "Exports" at bounding box center [649, 152] width 20 height 6
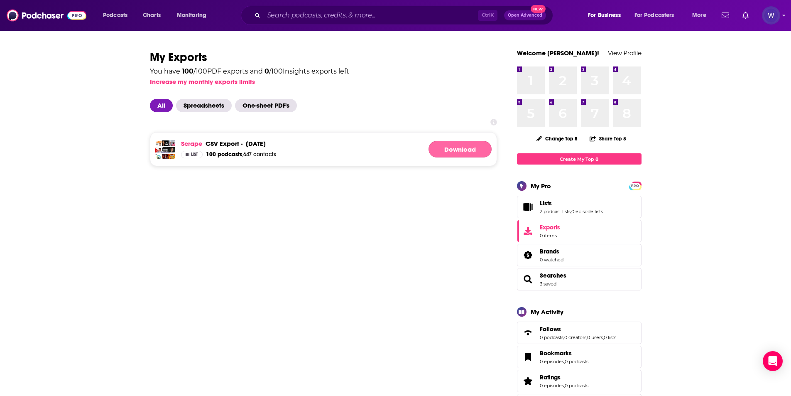
click at [447, 149] on link "Download" at bounding box center [459, 149] width 63 height 17
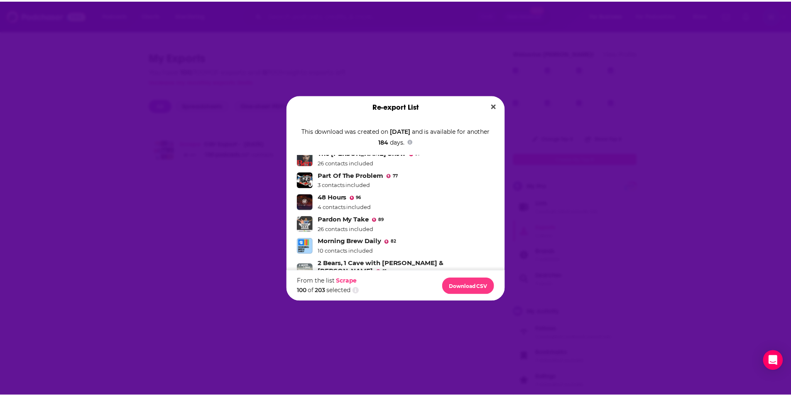
scroll to position [913, 0]
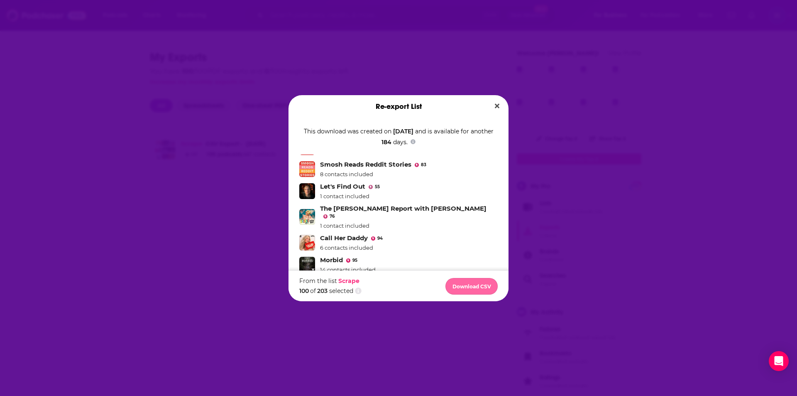
click at [477, 287] on button "Download CSV" at bounding box center [471, 286] width 52 height 17
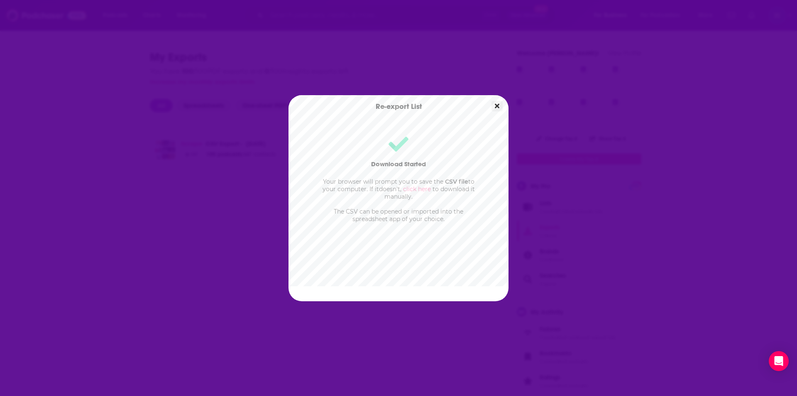
click at [493, 105] on button "Close" at bounding box center [496, 106] width 11 height 10
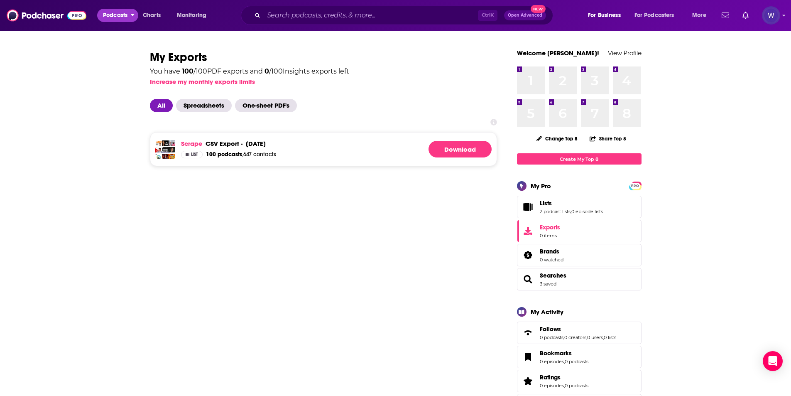
click at [116, 17] on span "Podcasts" at bounding box center [115, 16] width 24 height 12
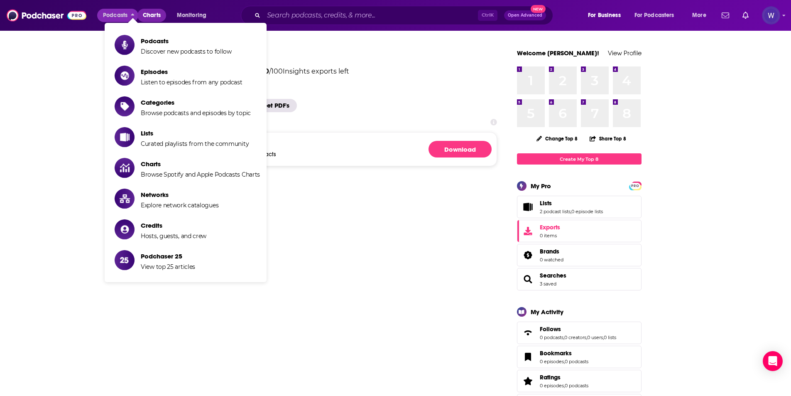
click at [160, 16] on span "Charts" at bounding box center [152, 16] width 18 height 12
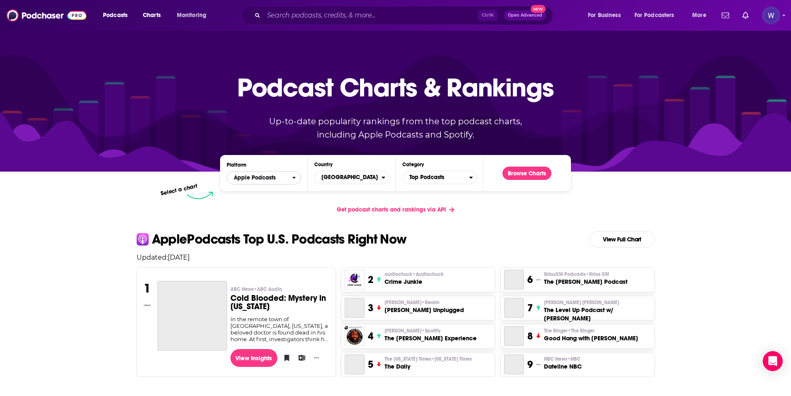
click at [279, 172] on span "Apple Podcasts" at bounding box center [259, 178] width 65 height 14
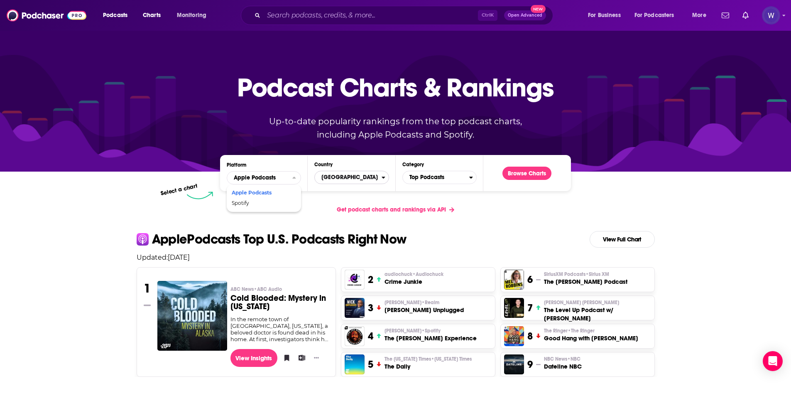
click at [327, 178] on span "[GEOGRAPHIC_DATA]" at bounding box center [348, 177] width 66 height 14
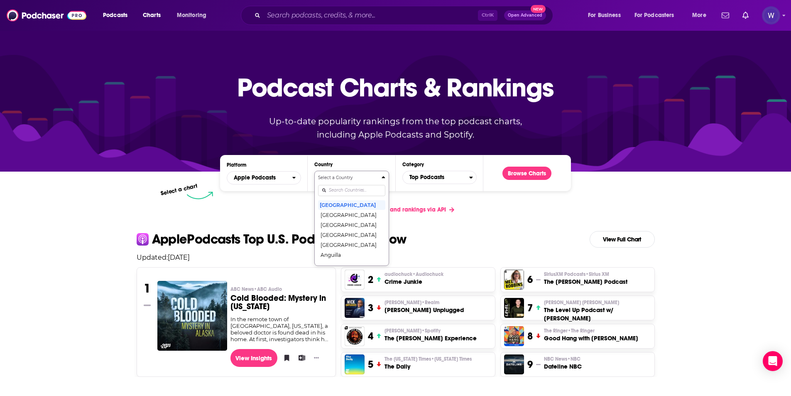
click at [454, 203] on link "Get podcast charts and rankings via API" at bounding box center [395, 209] width 131 height 20
click at [499, 195] on div "Select a chart" at bounding box center [362, 195] width 350 height 8
click at [276, 198] on div "Select a chart" at bounding box center [362, 195] width 350 height 8
drag, startPoint x: 513, startPoint y: 205, endPoint x: 522, endPoint y: 203, distance: 9.0
click at [515, 205] on div "Get podcast charts and rankings via API" at bounding box center [395, 209] width 531 height 20
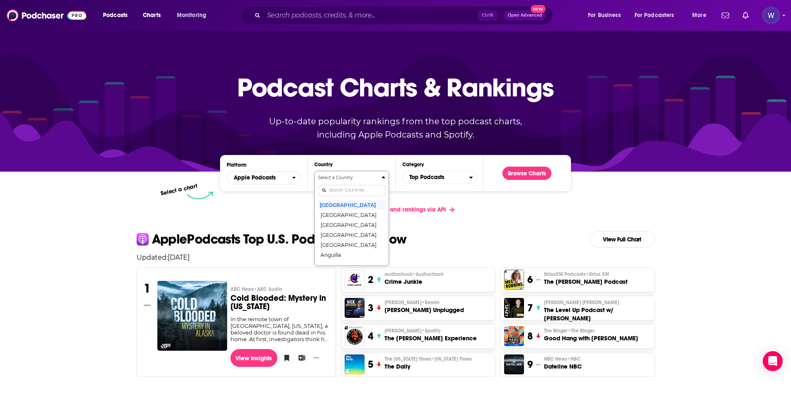
click at [533, 209] on div "Get podcast charts and rankings via API" at bounding box center [395, 209] width 531 height 20
click at [354, 158] on div "Podcast Charts & Rankings Up-to-date popularity rankings from the top podcast c…" at bounding box center [395, 101] width 357 height 134
click at [363, 164] on div "Podcast Charts & Rankings Up-to-date popularity rankings from the top podcast c…" at bounding box center [395, 101] width 357 height 134
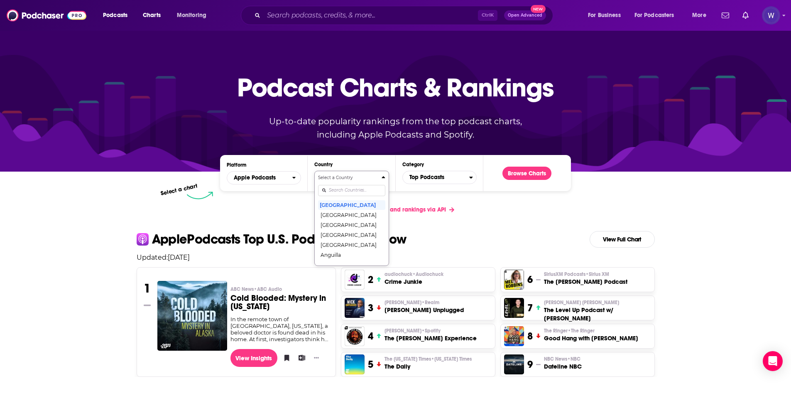
click at [111, 17] on span "Podcasts" at bounding box center [115, 16] width 24 height 12
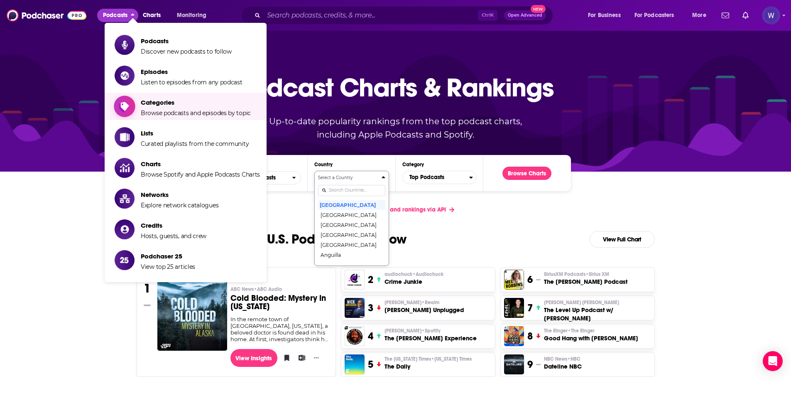
click at [192, 116] on span "Browse podcasts and episodes by topic" at bounding box center [196, 112] width 110 height 7
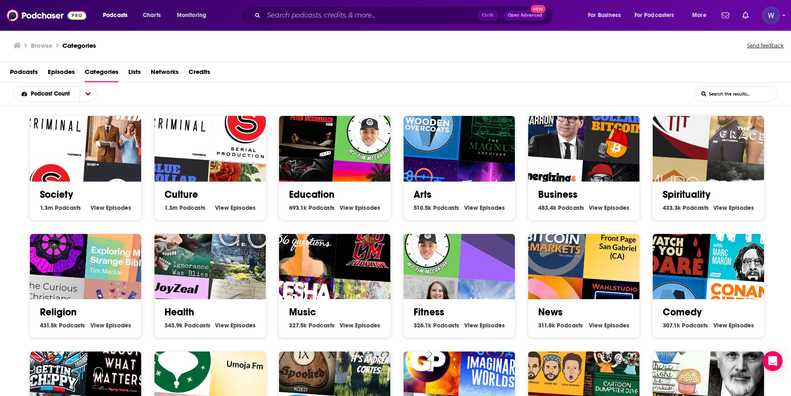
click at [354, 156] on img "20TIMinutes: A Mental Health Podcast" at bounding box center [369, 128] width 71 height 71
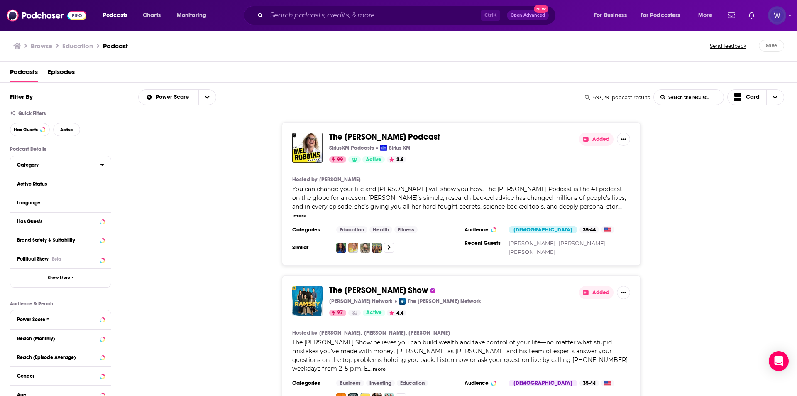
click at [104, 166] on icon at bounding box center [102, 164] width 4 height 7
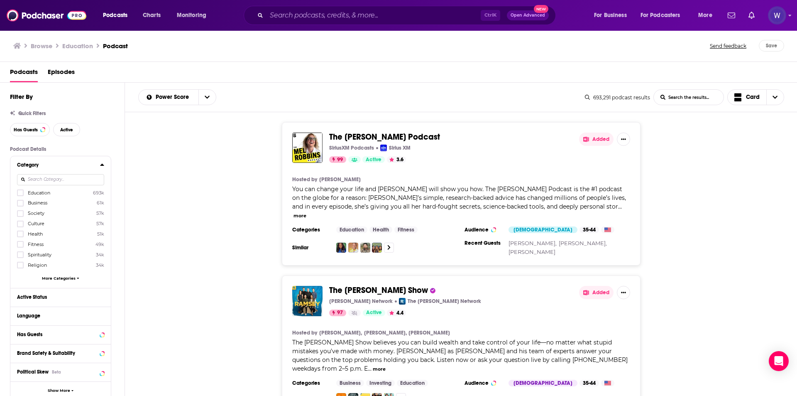
click at [104, 166] on icon at bounding box center [102, 164] width 4 height 7
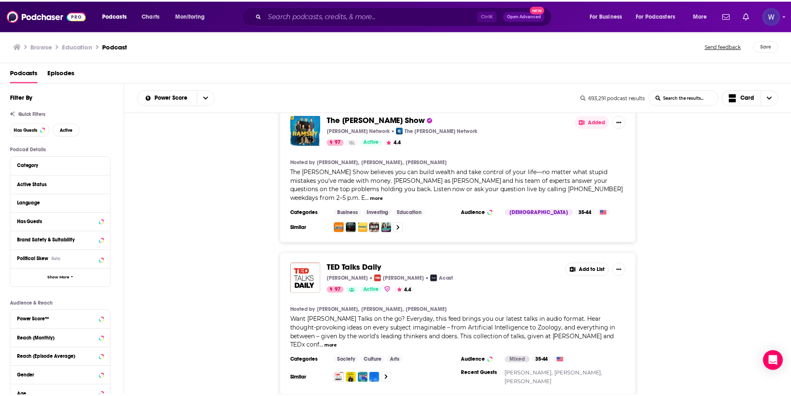
scroll to position [83, 0]
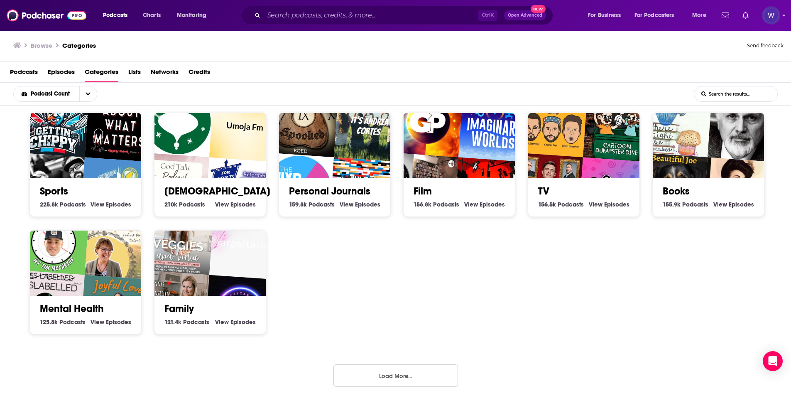
scroll to position [241, 0]
